Goal: Task Accomplishment & Management: Manage account settings

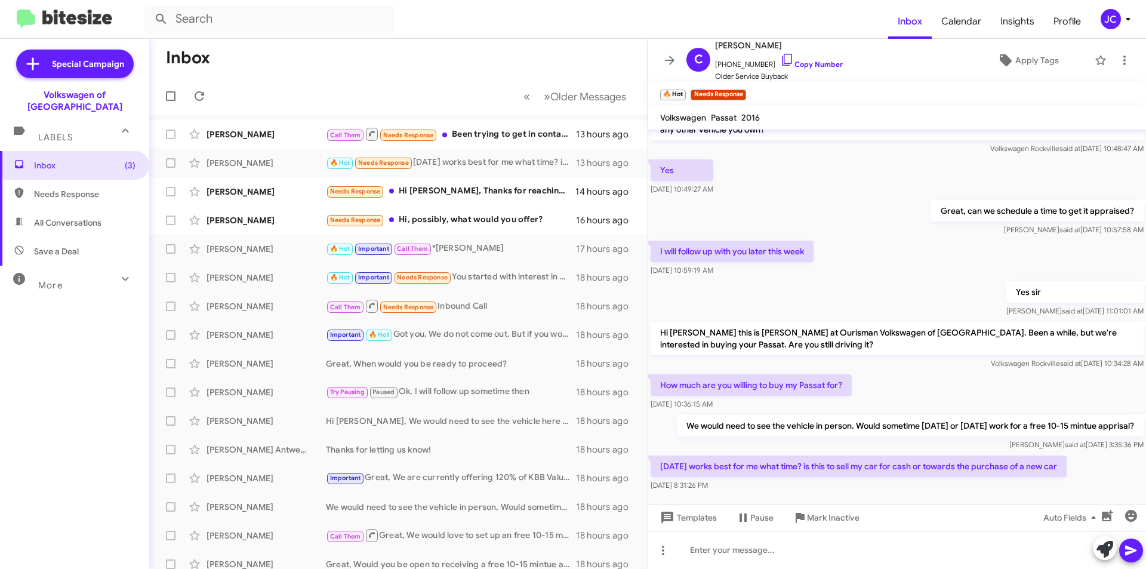
scroll to position [78, 0]
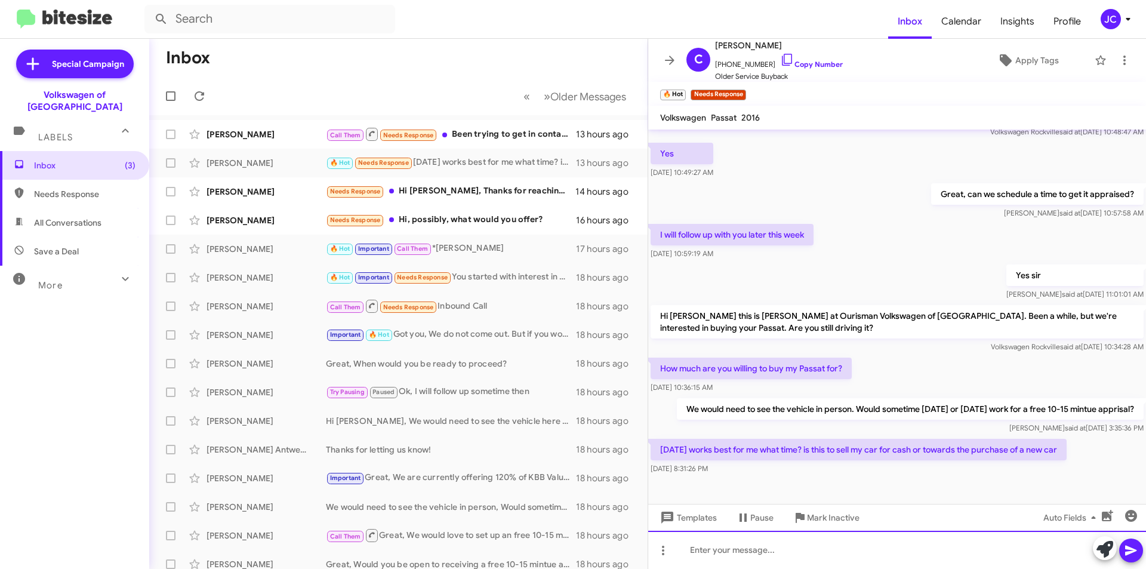
click at [725, 548] on div at bounding box center [897, 550] width 498 height 38
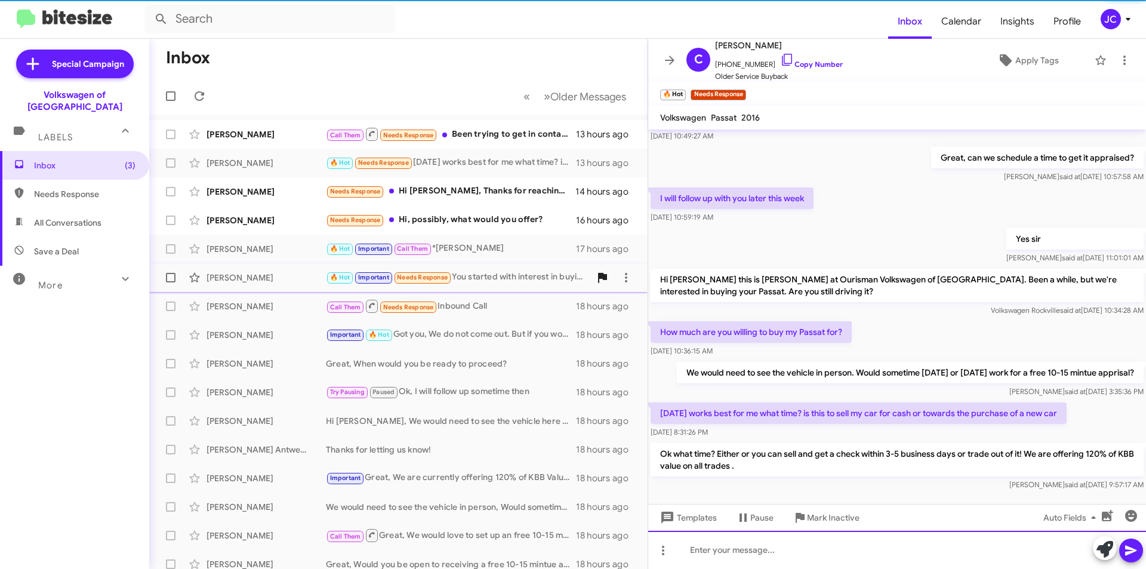
scroll to position [133, 0]
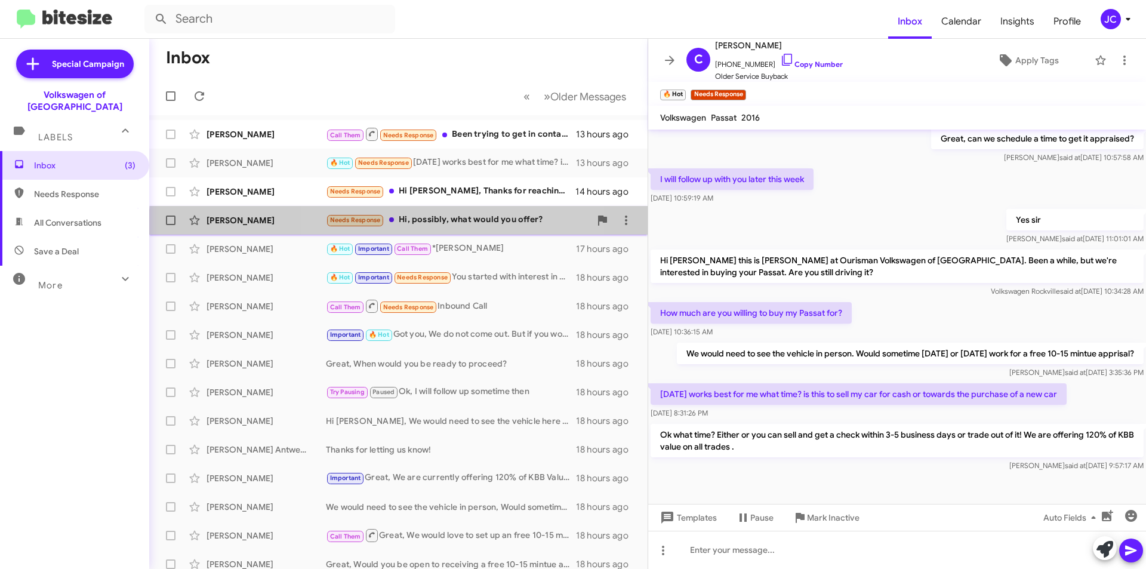
click at [425, 226] on div "Jessica Lindstrom Needs Response Hi, possibly, what would you offer? 16 hours a…" at bounding box center [398, 220] width 479 height 24
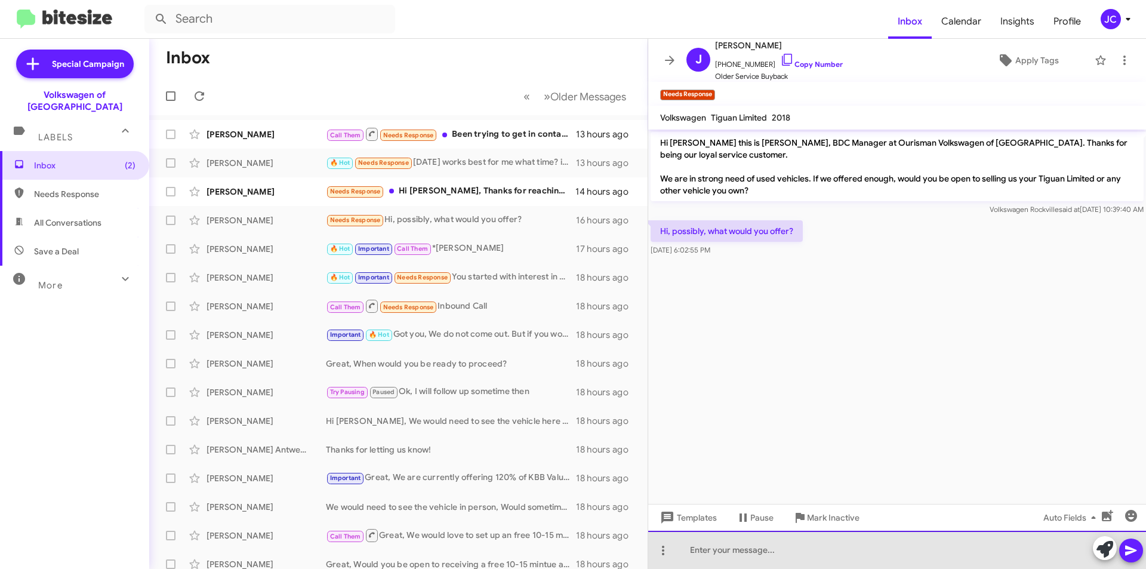
click at [740, 556] on div at bounding box center [897, 550] width 498 height 38
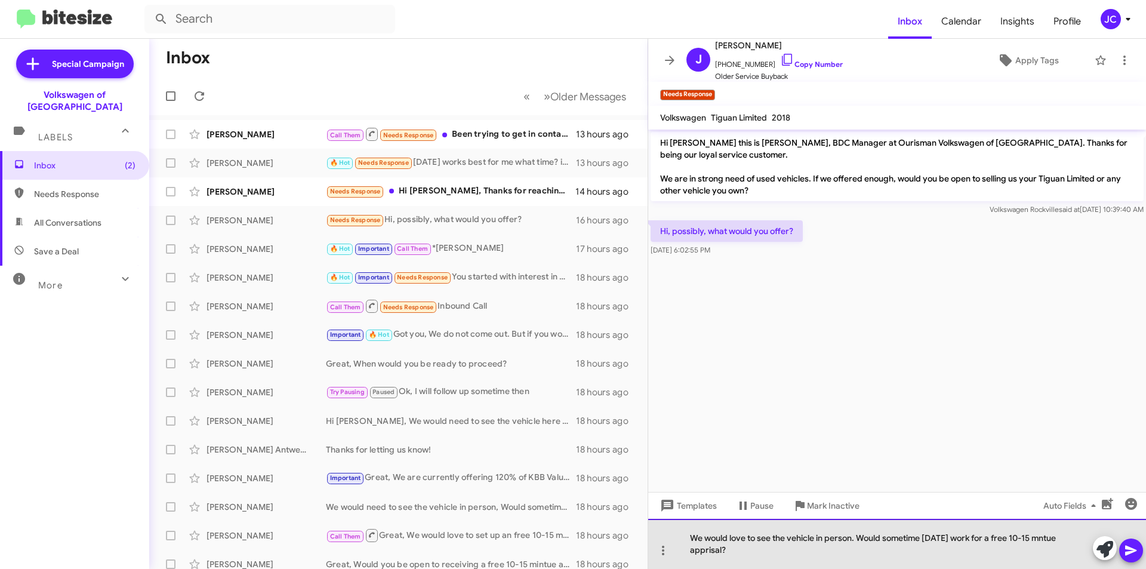
drag, startPoint x: 1027, startPoint y: 540, endPoint x: 1040, endPoint y: 539, distance: 13.2
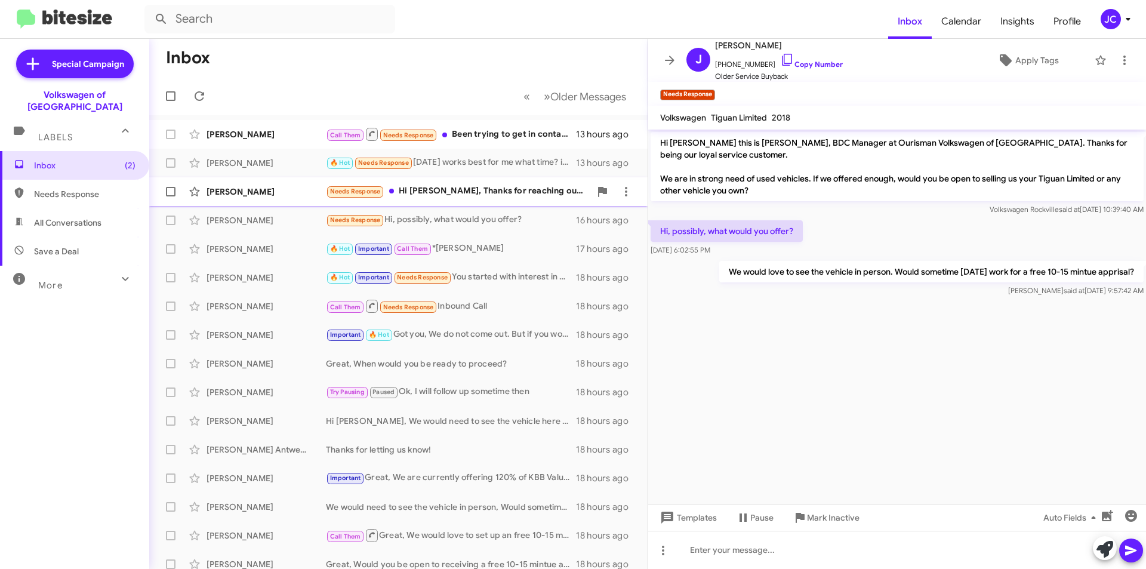
click at [471, 189] on div "Needs Response Hi Jamisha, Thanks for reaching out. Yes, everything was fine, I…" at bounding box center [458, 192] width 265 height 14
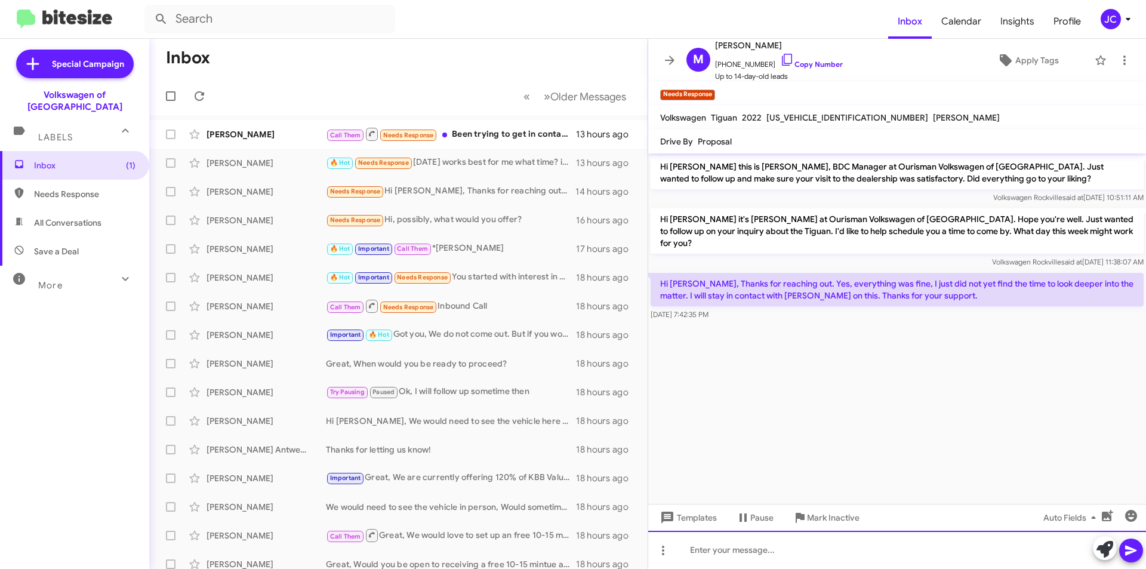
click at [769, 552] on div at bounding box center [897, 550] width 498 height 38
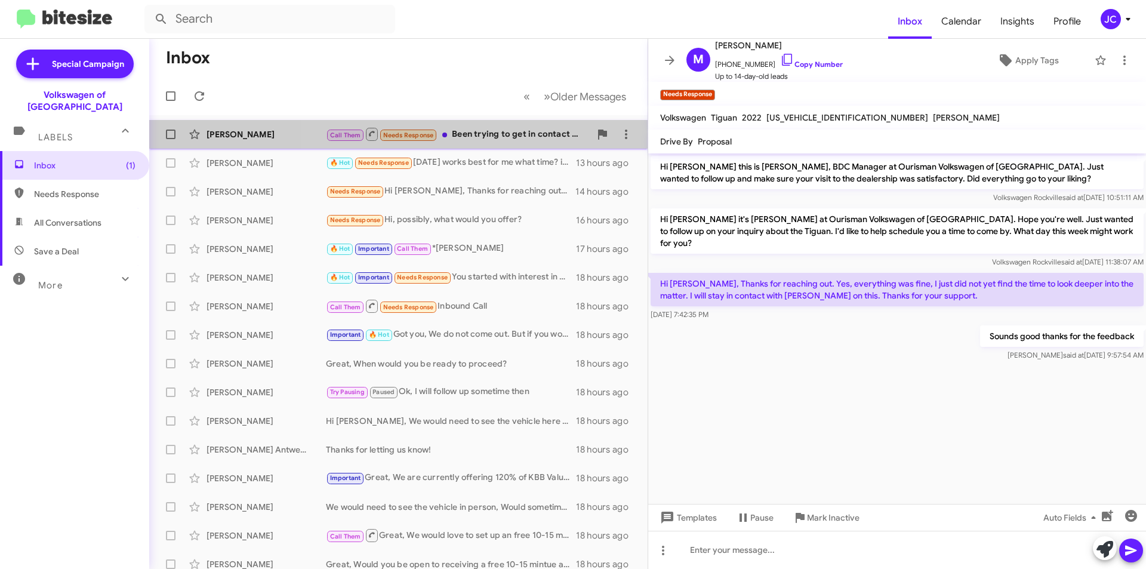
click at [509, 136] on div "Call Them Needs Response Been trying to get in contact with Steve Wyatt with re…" at bounding box center [458, 134] width 265 height 15
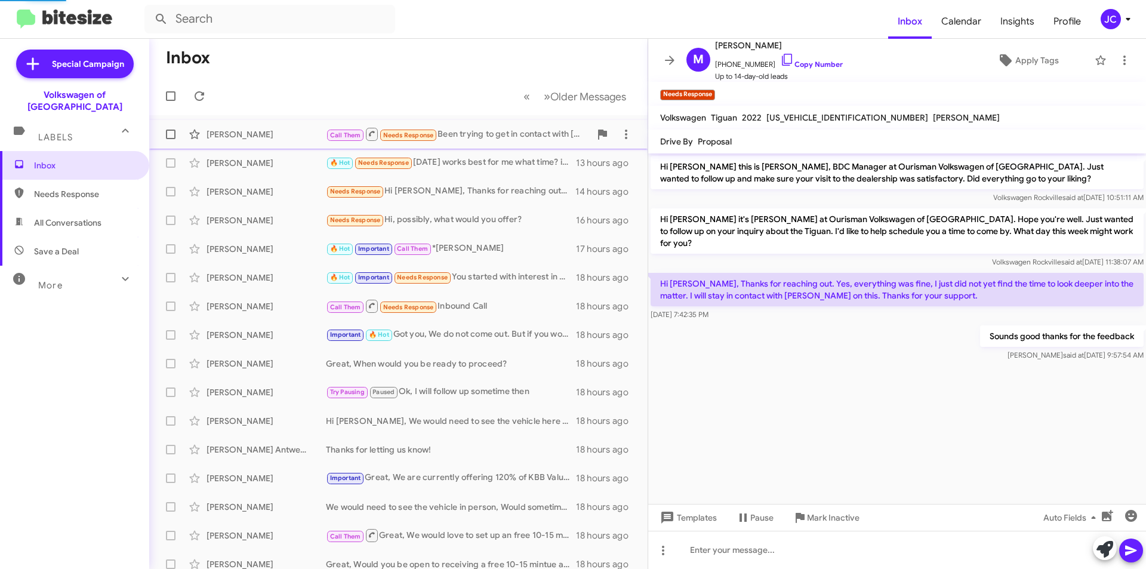
scroll to position [271, 0]
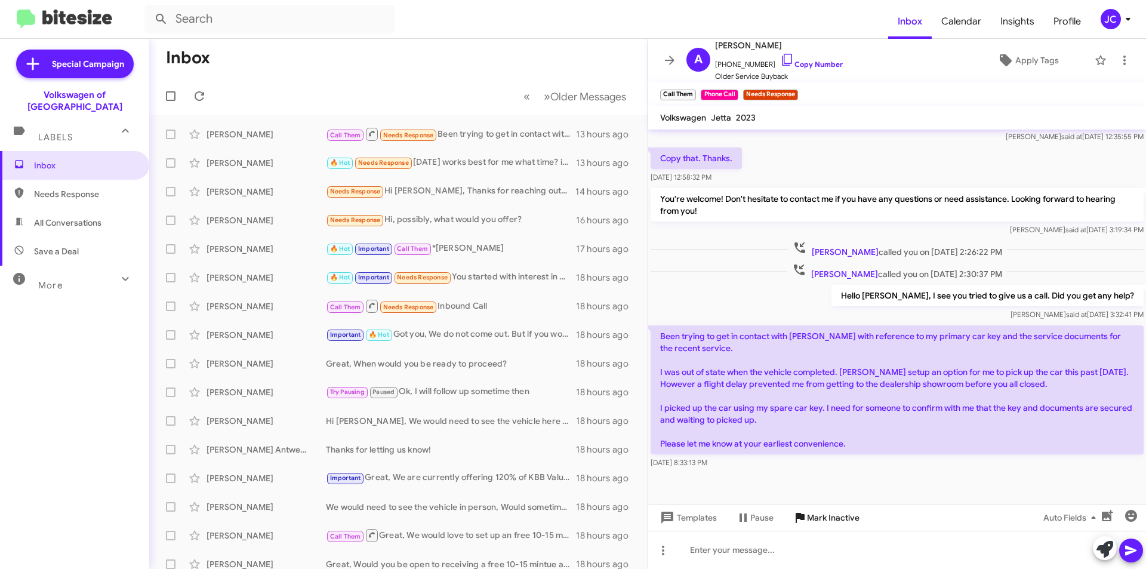
click at [822, 522] on span "Mark Inactive" at bounding box center [833, 517] width 53 height 21
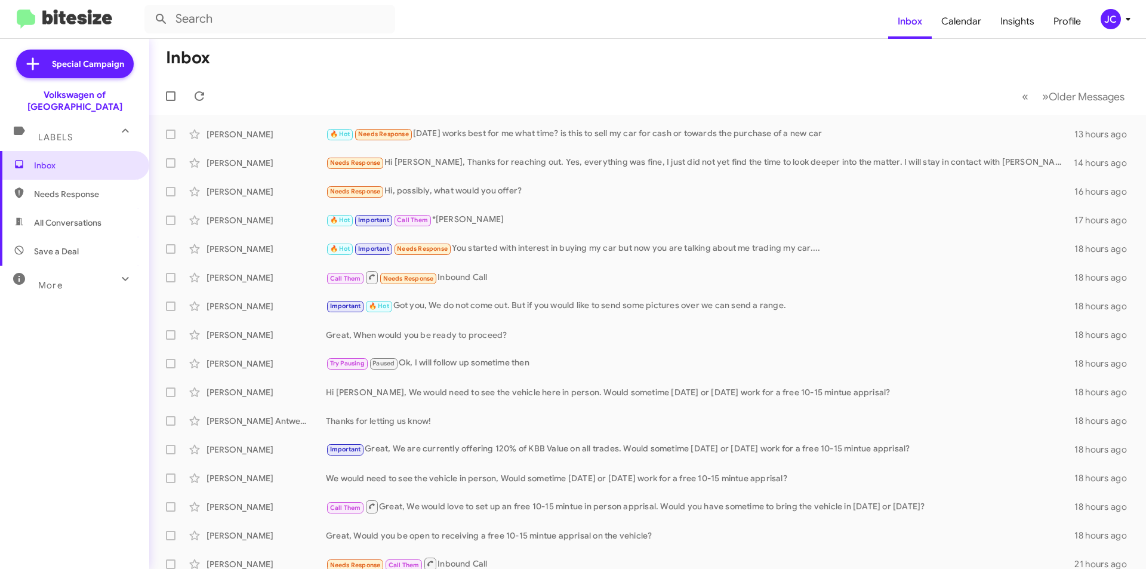
click at [1117, 16] on div "JC" at bounding box center [1111, 19] width 20 height 20
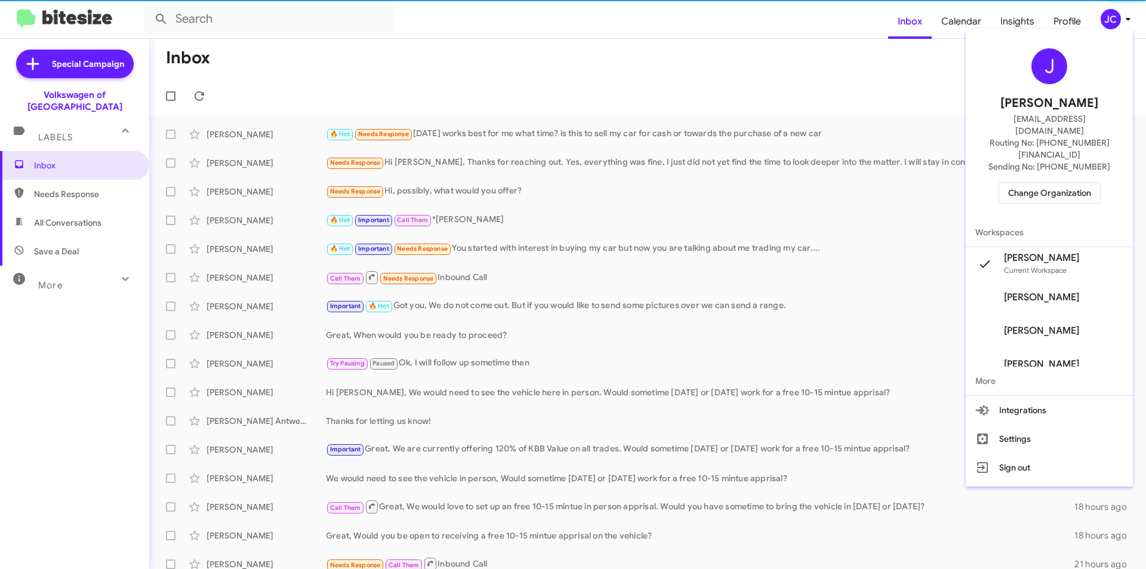
click at [1053, 183] on span "Change Organization" at bounding box center [1050, 193] width 83 height 20
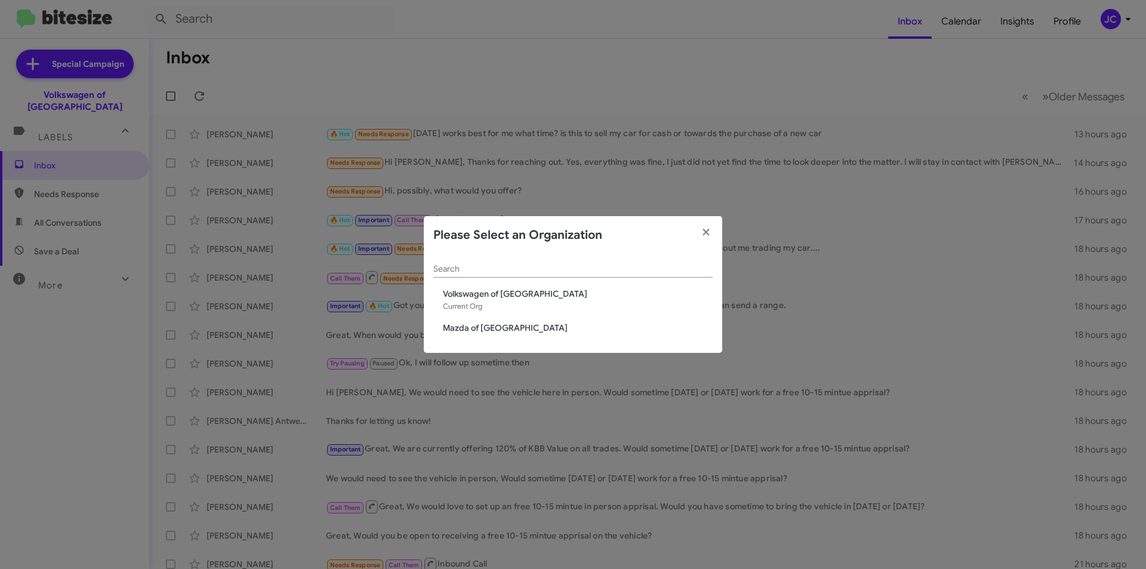
click at [461, 321] on div "Search Volkswagen of Rockville Current Org Mazda of Rockville" at bounding box center [573, 303] width 299 height 99
click at [463, 331] on span "Mazda of [GEOGRAPHIC_DATA]" at bounding box center [578, 328] width 270 height 12
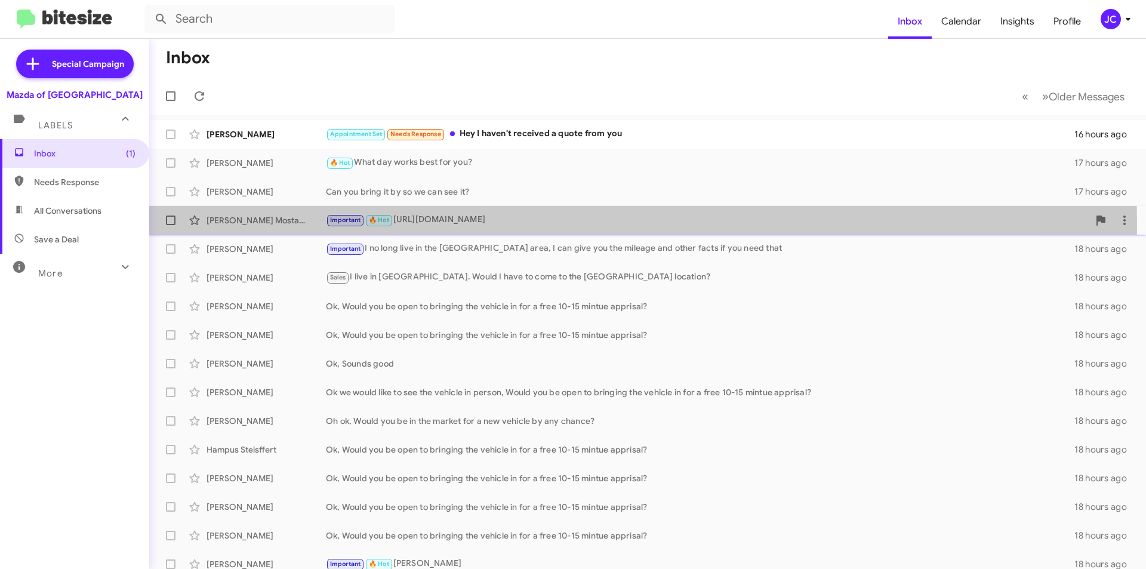
click at [405, 224] on div "Important 🔥 Hot [URL][DOMAIN_NAME]" at bounding box center [707, 220] width 763 height 14
click at [426, 216] on div "Important 🔥 Hot [URL][DOMAIN_NAME]" at bounding box center [707, 220] width 763 height 14
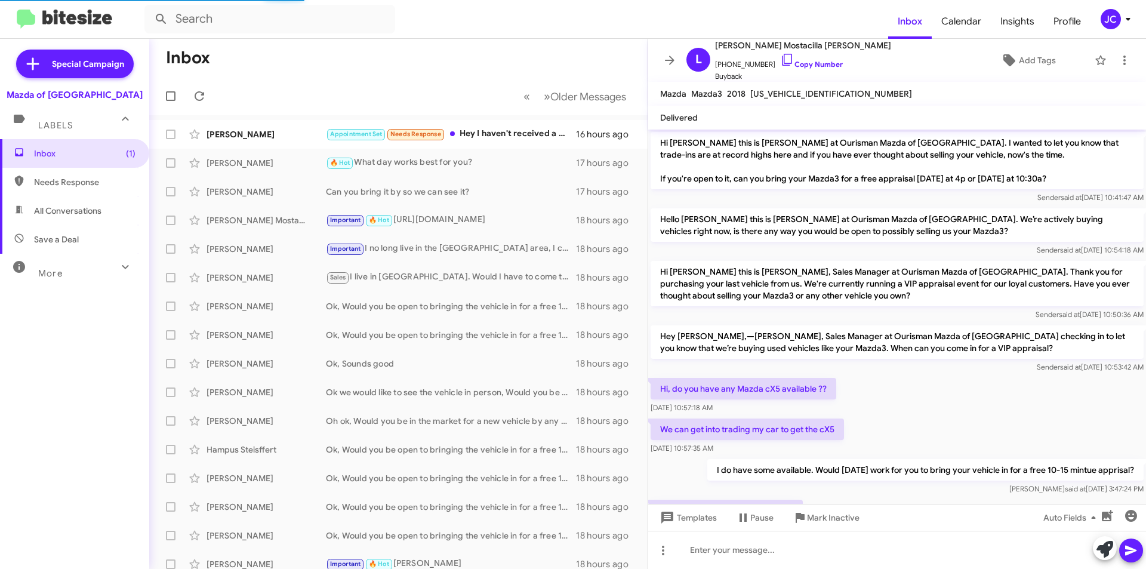
scroll to position [189, 0]
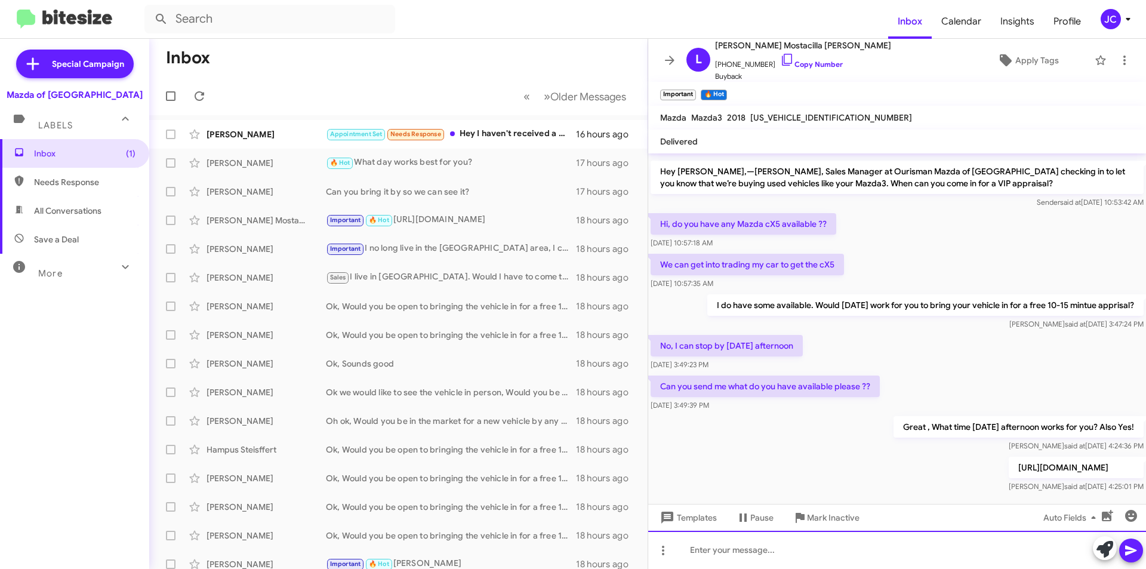
click at [782, 559] on div at bounding box center [897, 550] width 498 height 38
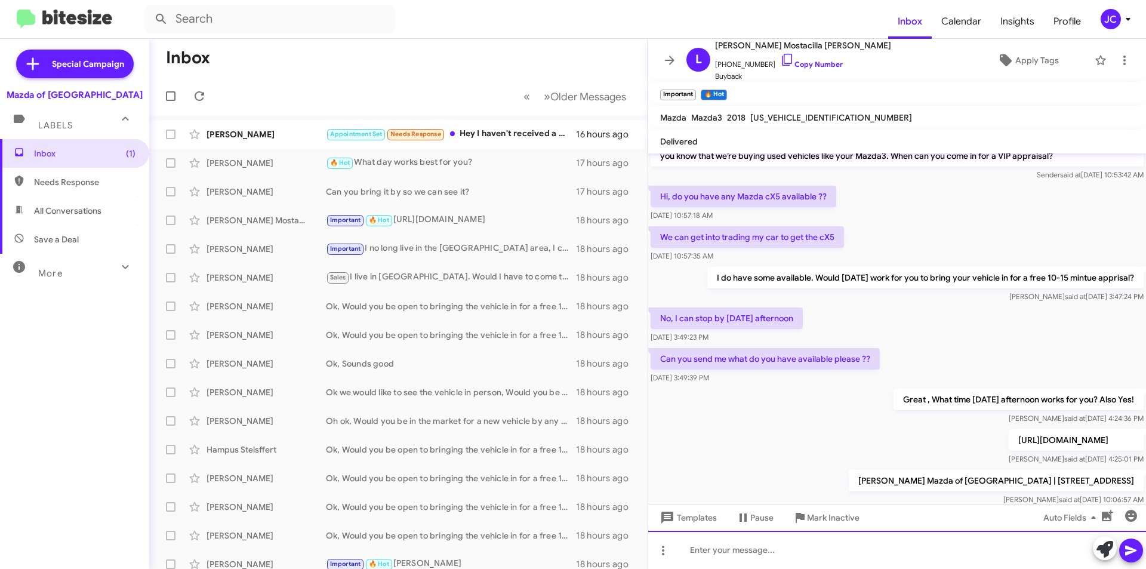
scroll to position [256, 0]
